Goal: Browse casually

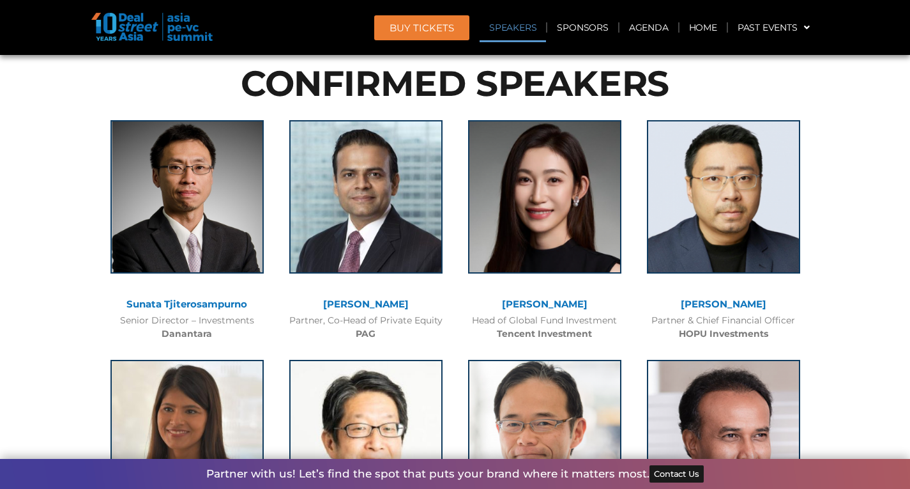
scroll to position [1405, 0]
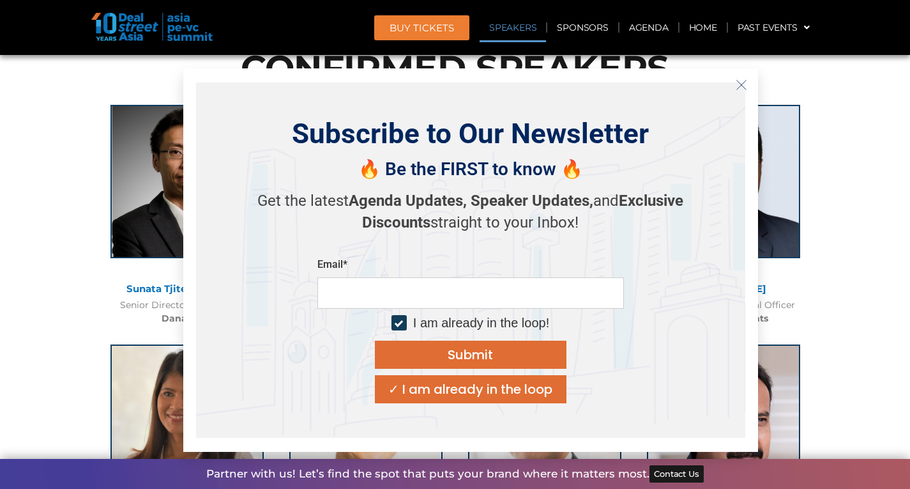
click at [739, 82] on icon "Close" at bounding box center [741, 84] width 11 height 11
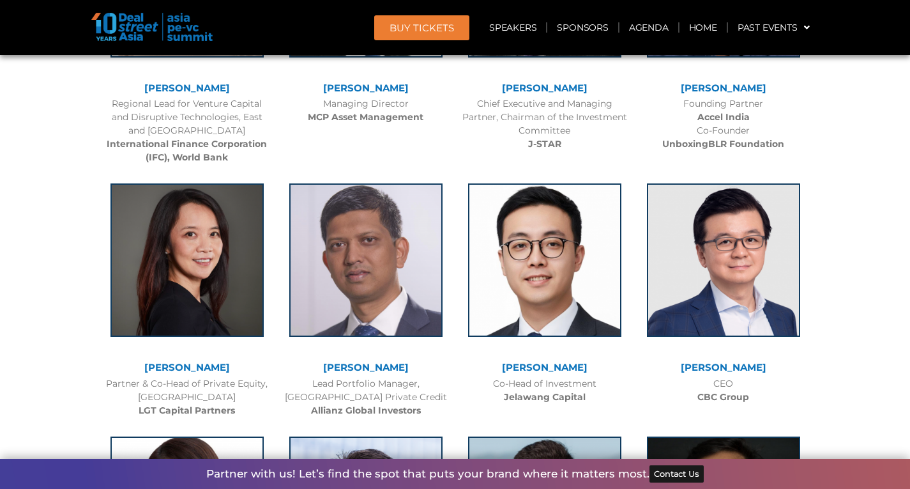
scroll to position [1980, 0]
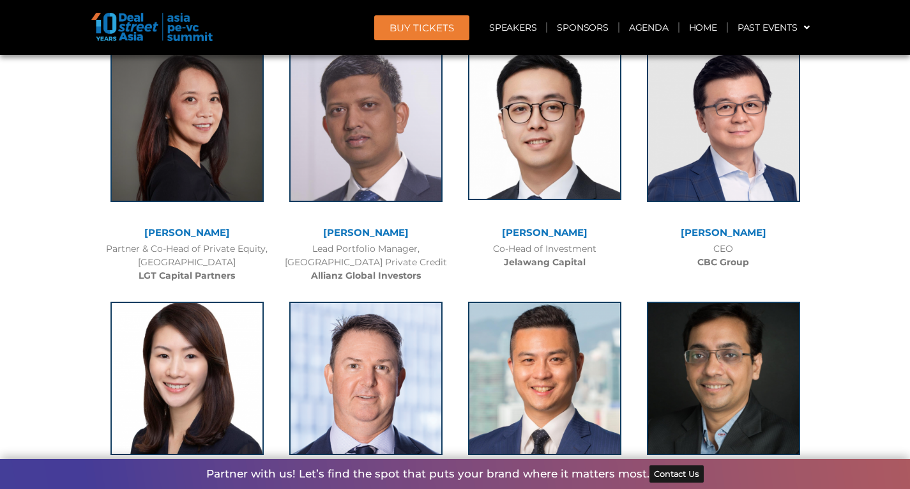
click at [546, 141] on img at bounding box center [544, 123] width 153 height 153
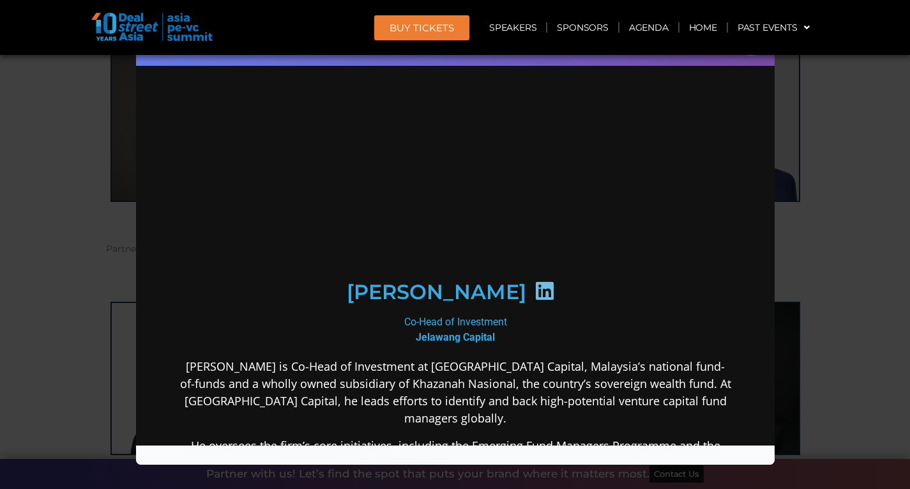
scroll to position [0, 0]
click at [534, 280] on icon at bounding box center [544, 290] width 20 height 20
click at [835, 119] on div "Speaker Profile ×" at bounding box center [455, 244] width 910 height 489
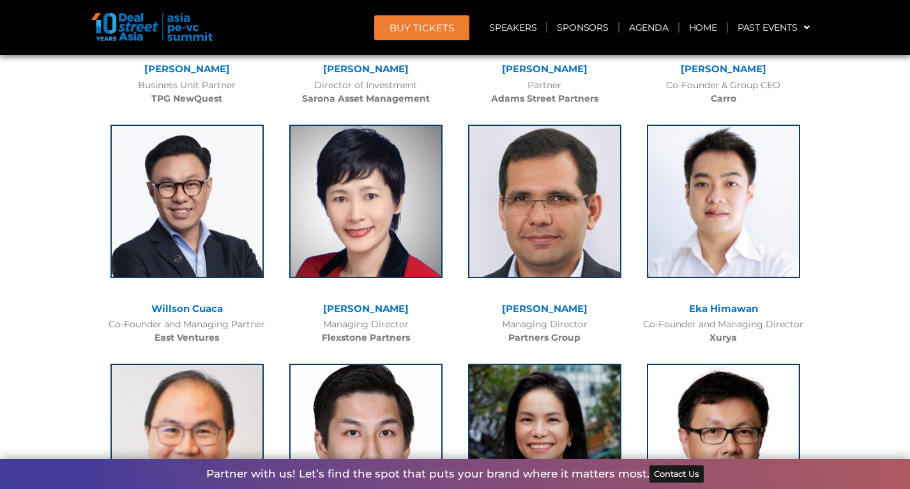
scroll to position [2683, 0]
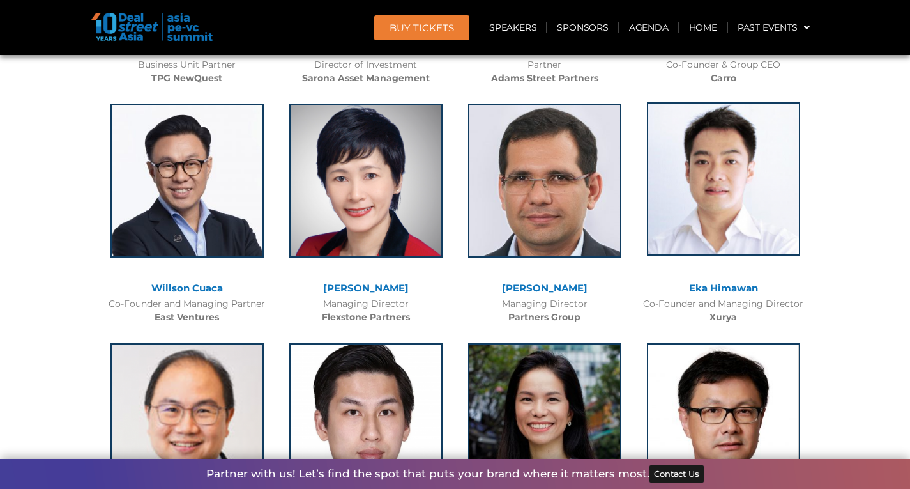
click at [737, 176] on img at bounding box center [723, 178] width 153 height 153
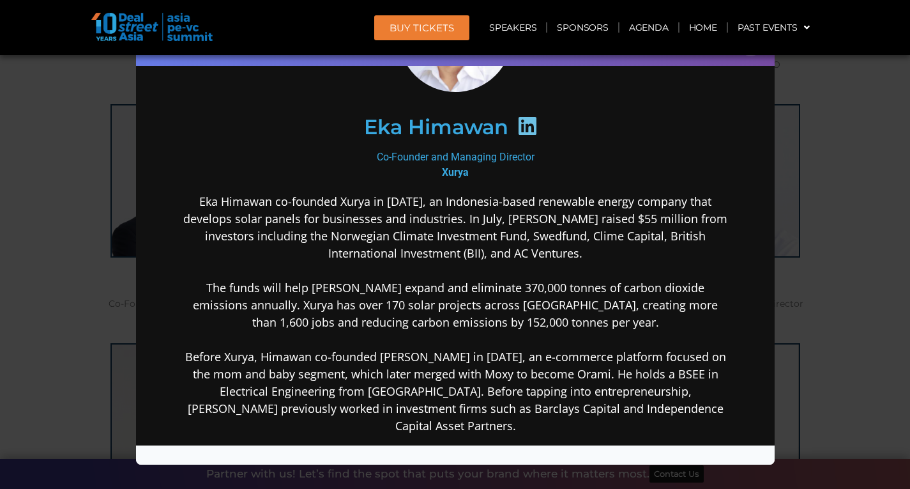
scroll to position [192, 0]
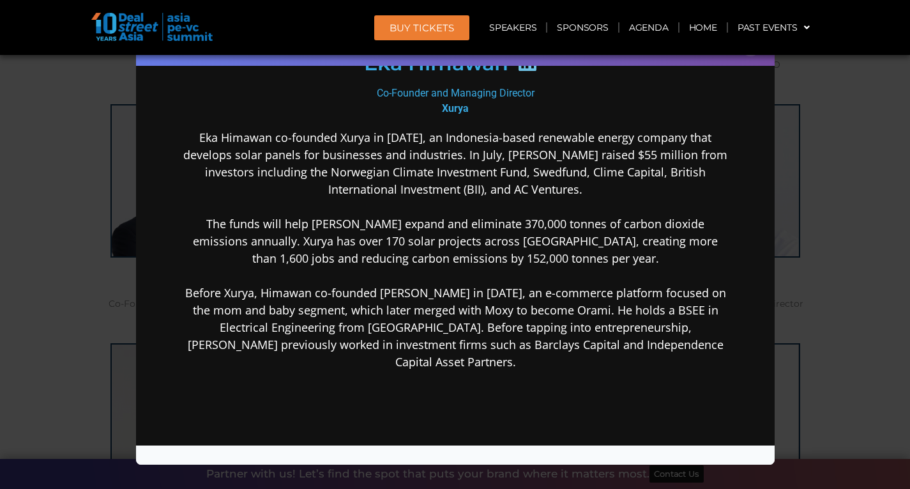
click at [901, 224] on div "Speaker Profile ×" at bounding box center [455, 244] width 910 height 489
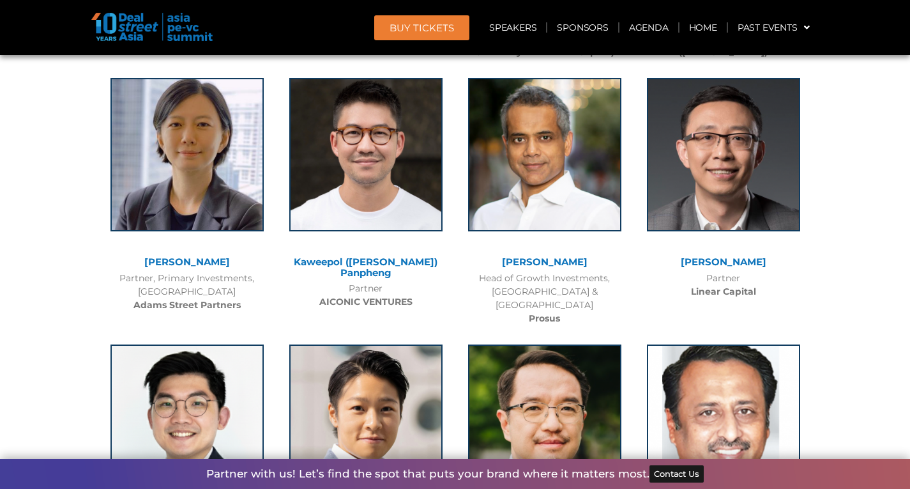
scroll to position [5557, 0]
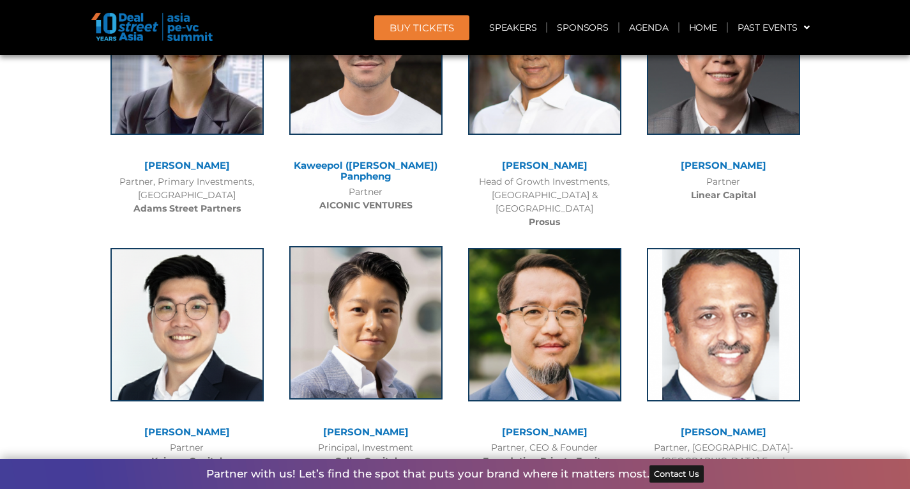
click at [388, 302] on img at bounding box center [365, 322] width 153 height 153
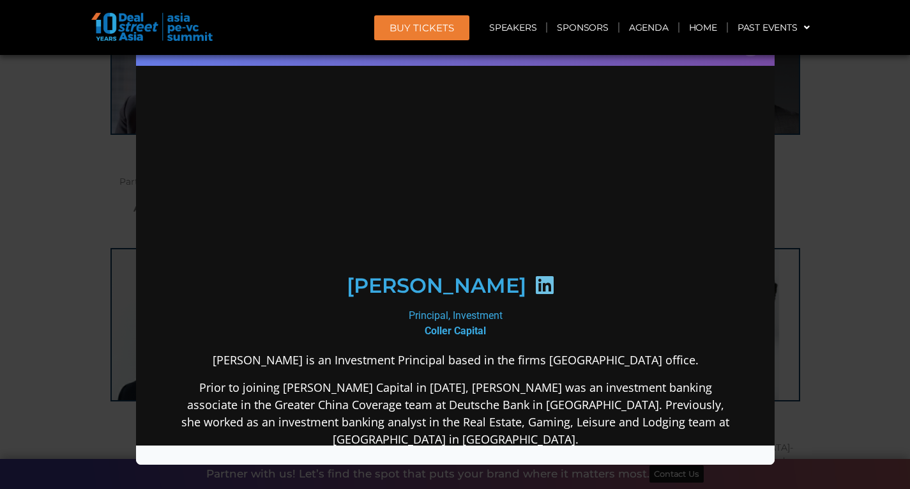
scroll to position [0, 0]
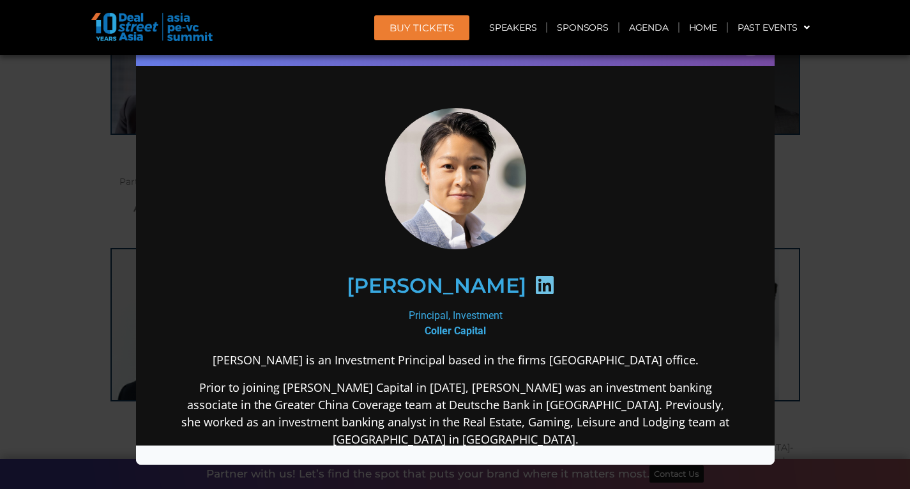
click at [871, 291] on div "Speaker Profile ×" at bounding box center [455, 244] width 910 height 489
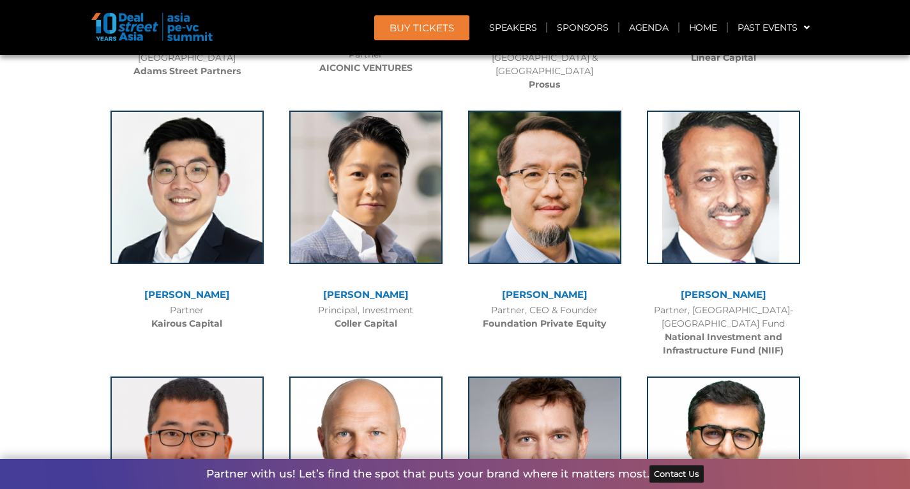
scroll to position [5684, 0]
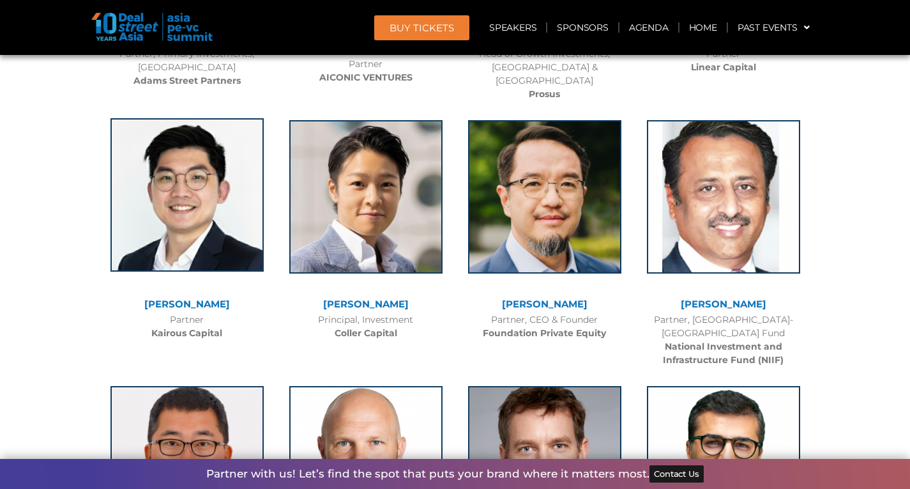
click at [141, 192] on img at bounding box center [186, 194] width 153 height 153
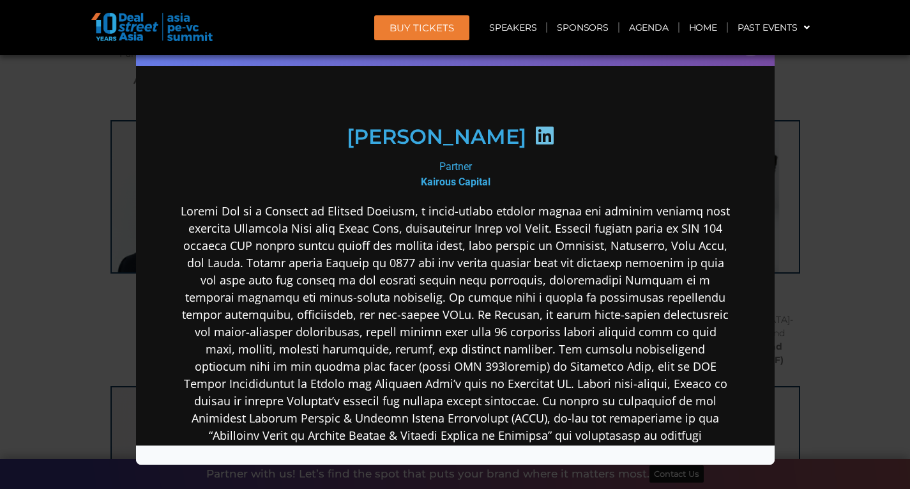
scroll to position [192, 0]
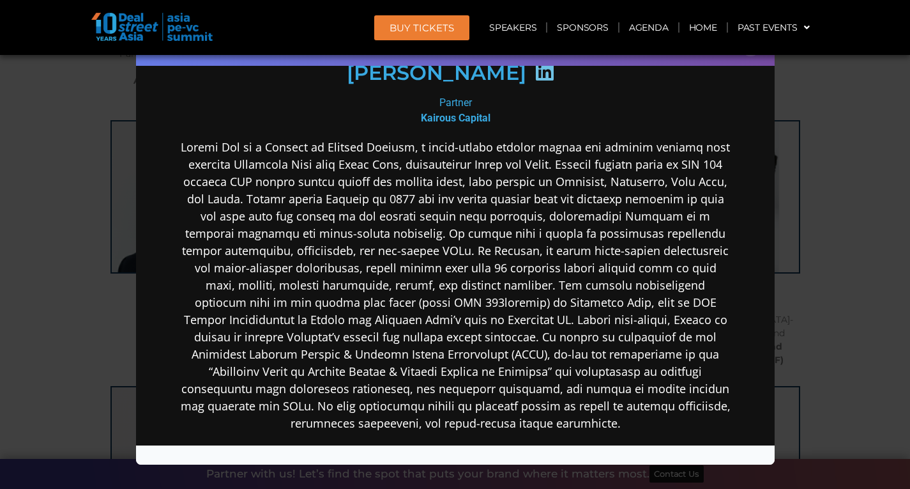
click at [876, 206] on div "Speaker Profile ×" at bounding box center [455, 244] width 910 height 489
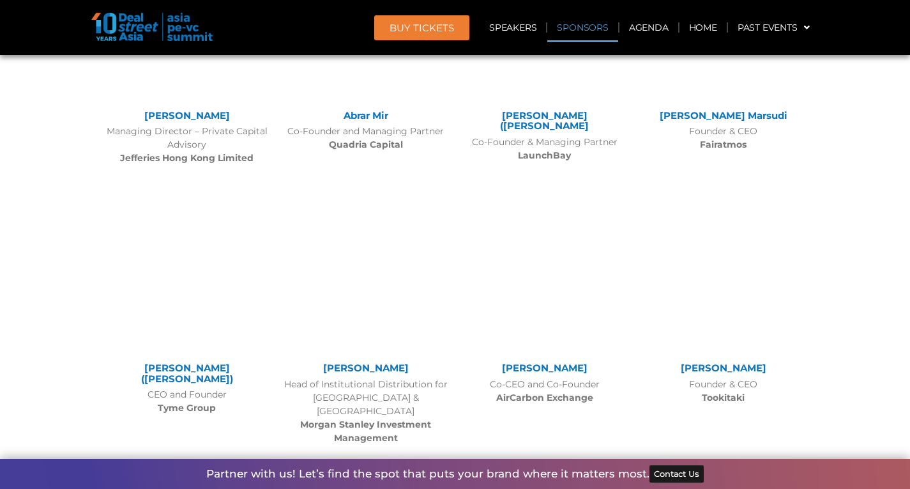
scroll to position [8170, 0]
